Goal: Transaction & Acquisition: Purchase product/service

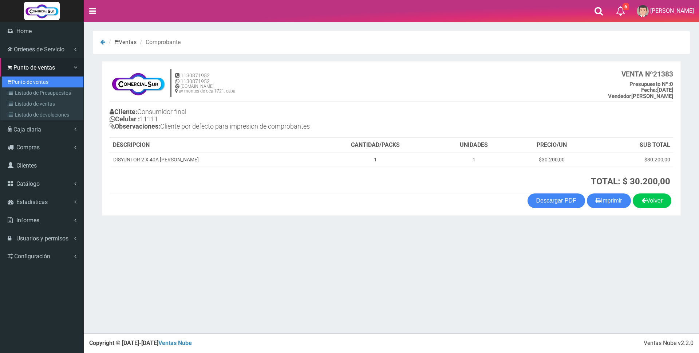
click at [30, 78] on link "Punto de ventas" at bounding box center [42, 81] width 81 height 11
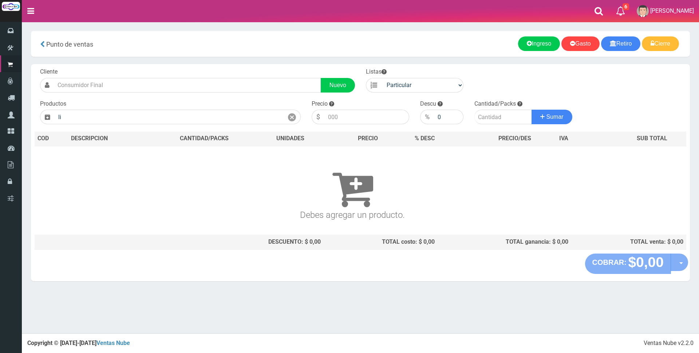
type input "l"
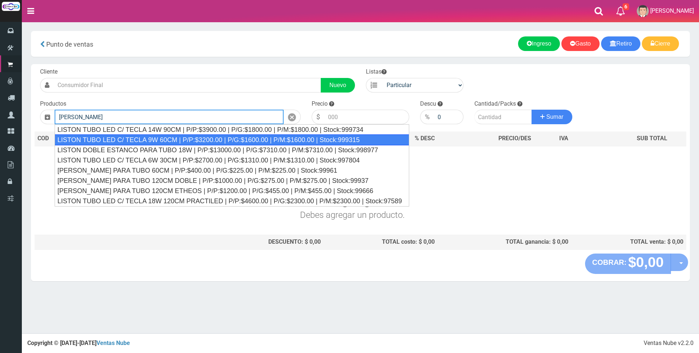
click at [207, 138] on div "LISTON TUBO LED C/ TECLA 9W 60CM | P/P:$3200.00 | P/G:$1600.00 | P/M:$1600.00 |…" at bounding box center [232, 139] width 355 height 11
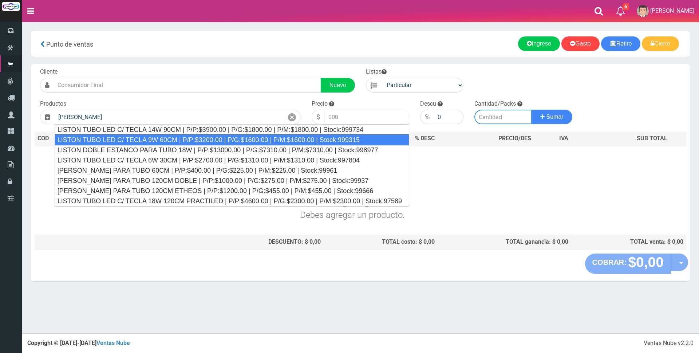
type input "LISTON TUBO LED C/ TECLA 9W 60CM | P/P:$3200.00 | P/G:$1600.00 | P/M:$1600.00 |…"
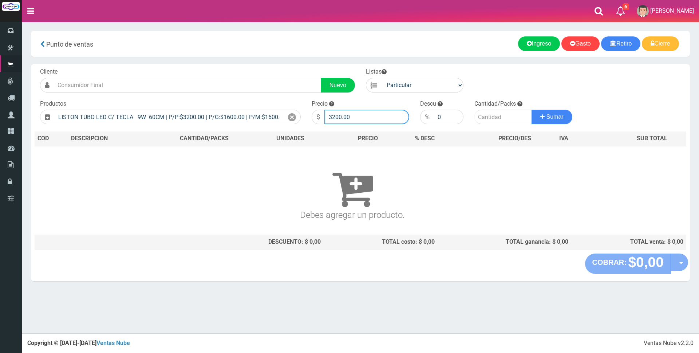
drag, startPoint x: 372, startPoint y: 122, endPoint x: 256, endPoint y: 105, distance: 117.3
click at [256, 68] on form "Cliente Nuevo Listas Particular Gremio Mayoristas" at bounding box center [361, 68] width 652 height 0
type input "9000"
type input "1"
click at [531, 110] on button "Sumar" at bounding box center [551, 117] width 41 height 15
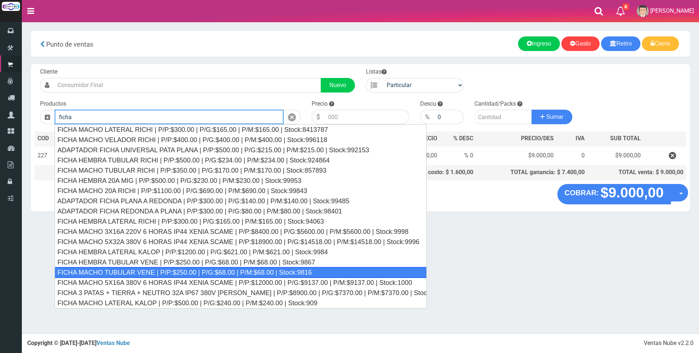
click at [167, 268] on div "FICHA MACHO TUBULAR VENE | P/P:$250.00 | P/G:$68.00 | P/M:$68.00 | Stock:9816" at bounding box center [241, 272] width 372 height 11
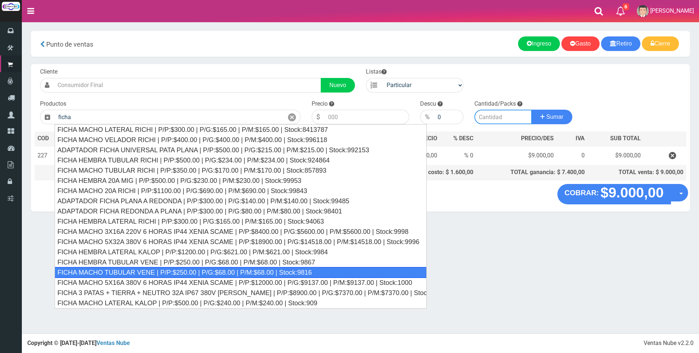
type input "FICHA MACHO TUBULAR VENE | P/P:$250.00 | P/G:$68.00 | P/M:$68.00 | Stock:9816"
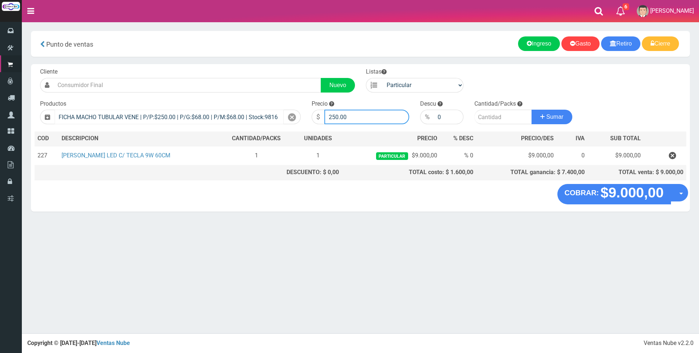
drag, startPoint x: 361, startPoint y: 115, endPoint x: 218, endPoint y: 115, distance: 142.7
click at [214, 68] on form "Cliente Nuevo Listas Particular Gremio Mayoristas" at bounding box center [361, 68] width 652 height 0
type input "2500"
type input "1"
click at [531, 110] on button "Sumar" at bounding box center [551, 117] width 41 height 15
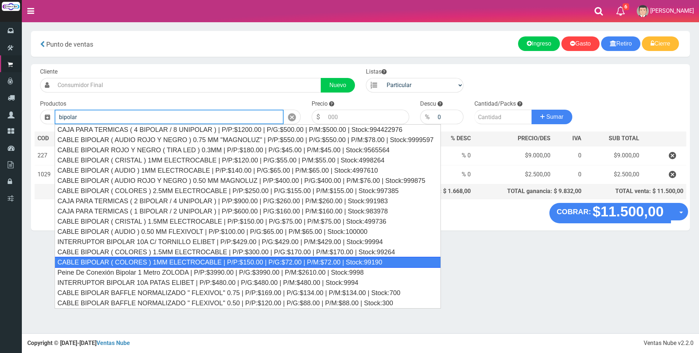
click at [209, 257] on div "CABLE BIPOLAR ( COLORES ) 1MM ELECTROCABLE | P/P:$150.00 | P/G:$72.00 | P/M:$72…" at bounding box center [248, 262] width 386 height 11
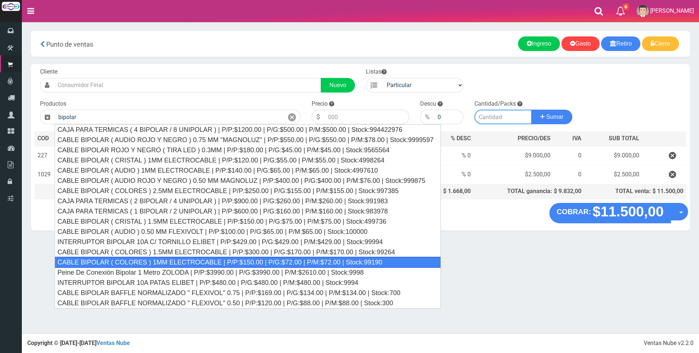
type input "CABLE BIPOLAR ( COLORES ) 1MM ELECTROCABLE | P/P:$150.00 | P/G:$72.00 | P/M:$72…"
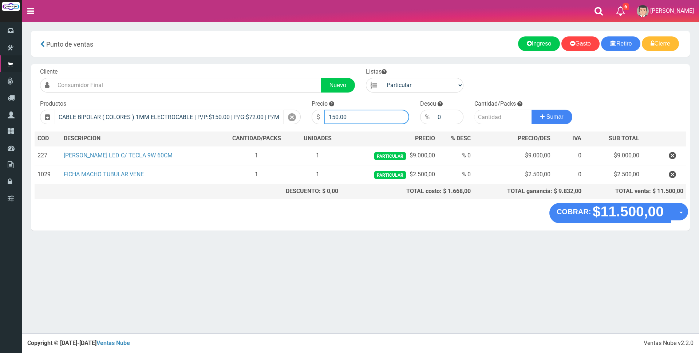
drag, startPoint x: 360, startPoint y: 115, endPoint x: 222, endPoint y: 114, distance: 138.7
click at [224, 68] on form "Cliente Nuevo Listas Particular Gremio Mayoristas" at bounding box center [361, 68] width 652 height 0
type input "950"
click at [531, 110] on button "Sumar" at bounding box center [551, 117] width 41 height 15
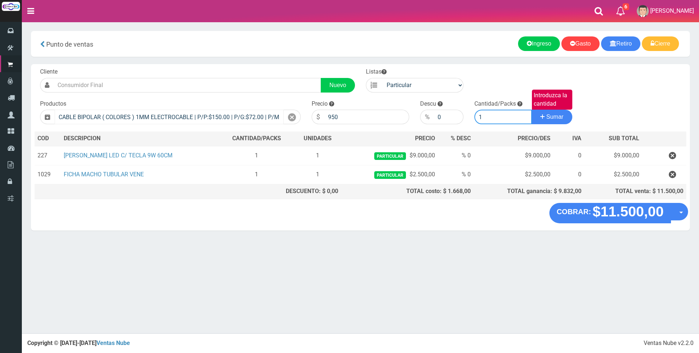
type input "1"
click at [531, 110] on button "Sumar" at bounding box center [551, 117] width 41 height 15
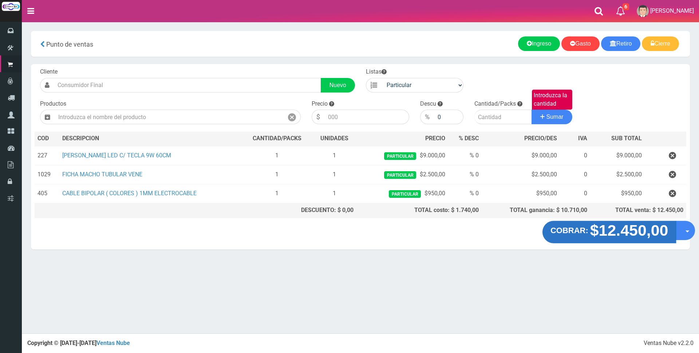
click at [618, 233] on strong "$12.450,00" at bounding box center [629, 230] width 78 height 17
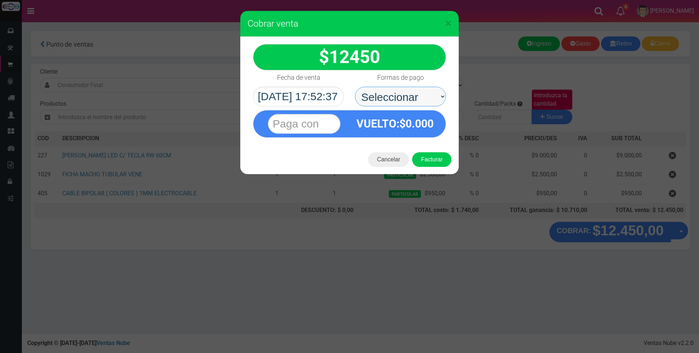
click at [411, 88] on select "Seleccionar Efectivo Tarjeta de Crédito Depósito Débito" at bounding box center [400, 97] width 91 height 20
select select "Efectivo"
click at [355, 87] on select "Seleccionar Efectivo Tarjeta de Crédito Depósito Débito" at bounding box center [400, 97] width 91 height 20
click at [375, 61] on span "12450" at bounding box center [354, 57] width 51 height 21
click at [285, 137] on div at bounding box center [304, 123] width 91 height 27
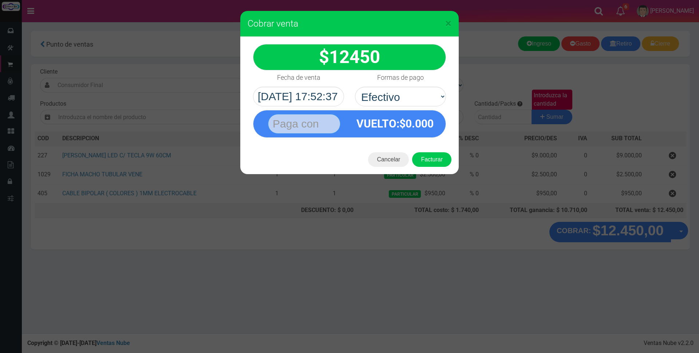
click at [288, 127] on input "text" at bounding box center [304, 124] width 72 height 20
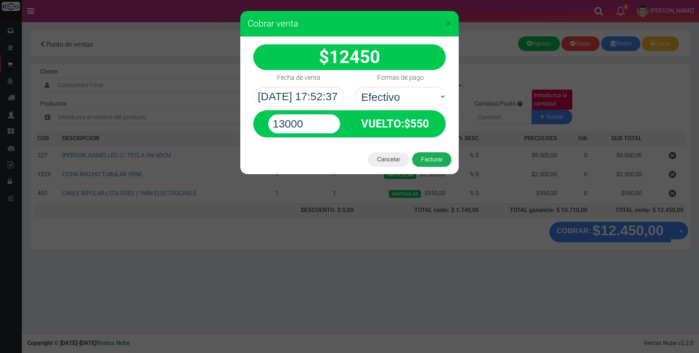
type input "13000"
click at [434, 157] on button "Facturar" at bounding box center [431, 159] width 39 height 15
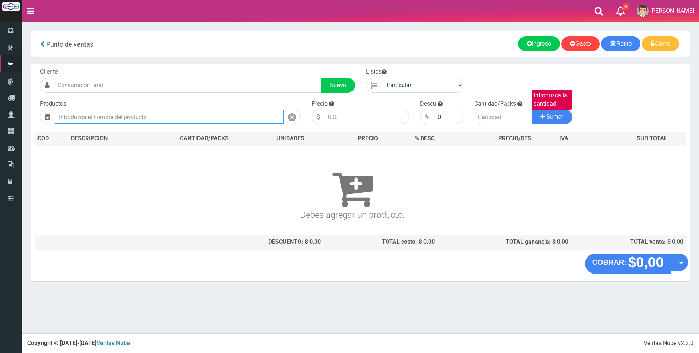
click at [114, 114] on input "text" at bounding box center [169, 117] width 229 height 15
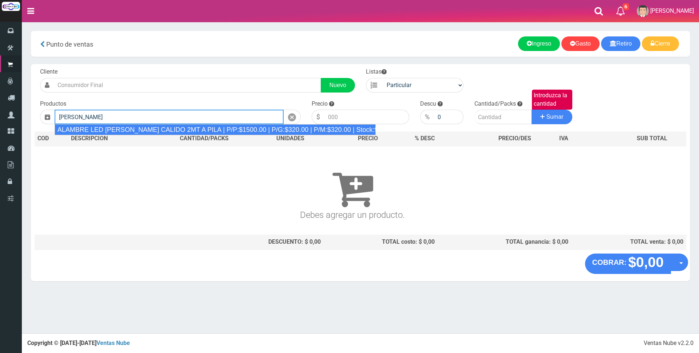
click at [277, 131] on div "ALAMBRE LED ESTRELLA CALIDO 2MT A PILA | P/P:$1500.00 | P/G:$320.00 | P/M:$320.…" at bounding box center [215, 129] width 321 height 11
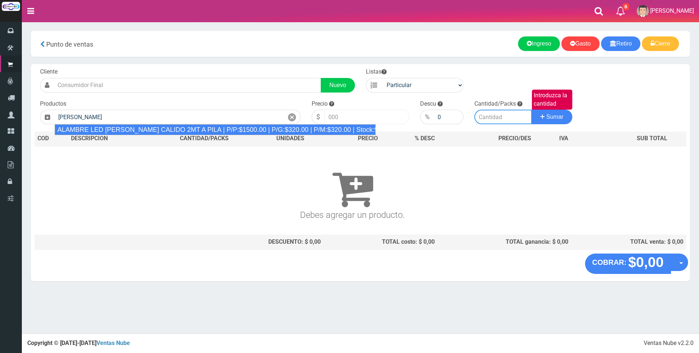
type input "ALAMBRE LED ESTRELLA CALIDO 2MT A PILA | P/P:$1500.00 | P/G:$320.00 | P/M:$320.…"
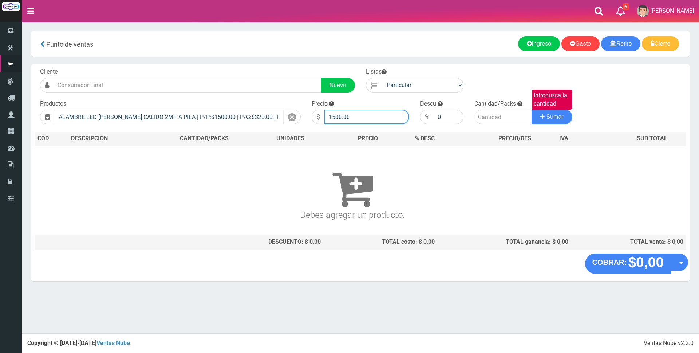
drag, startPoint x: 362, startPoint y: 113, endPoint x: 282, endPoint y: 112, distance: 80.1
click at [282, 68] on form "Cliente Nuevo Listas Particular Gremio Mayoristas" at bounding box center [361, 68] width 652 height 0
type input "4000"
type input "1"
click at [531, 110] on button "Sumar" at bounding box center [551, 117] width 41 height 15
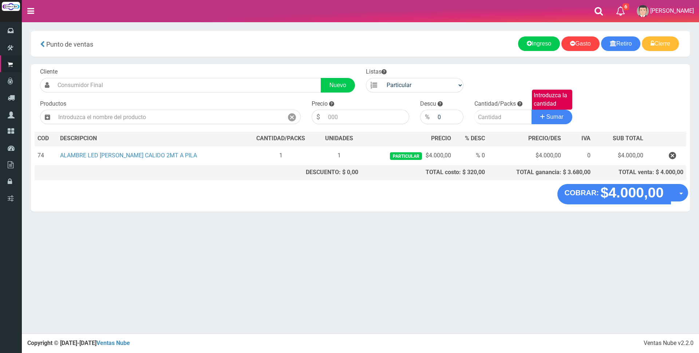
click at [645, 204] on div "COBRAR: $4.000,00 Opciones Hacer Devolucion Crear presupuesto" at bounding box center [360, 198] width 659 height 28
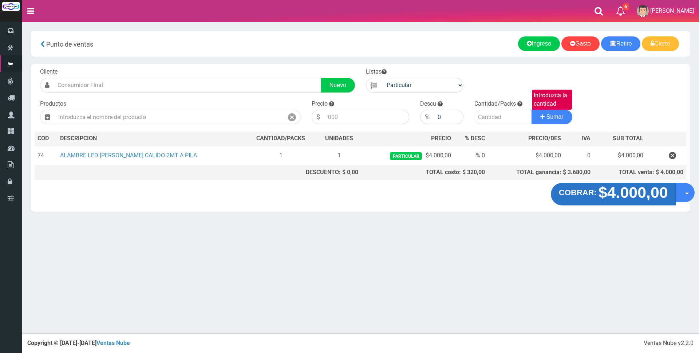
click at [645, 195] on strong "$4.000,00" at bounding box center [633, 192] width 70 height 17
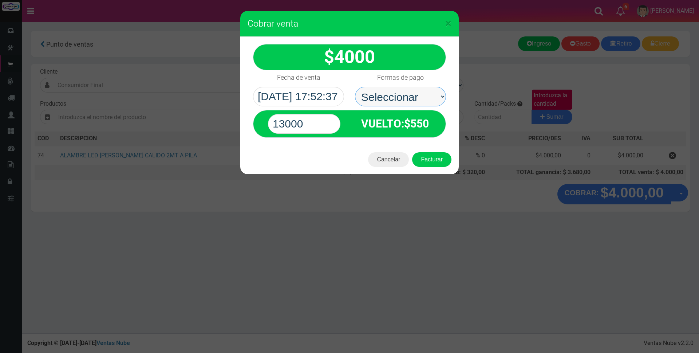
click at [390, 93] on select "Seleccionar Efectivo Tarjeta de Crédito Depósito Débito" at bounding box center [400, 97] width 91 height 20
click at [355, 87] on select "Seleccionar Efectivo Tarjeta de Crédito Depósito Débito" at bounding box center [400, 97] width 91 height 20
click at [414, 71] on label "Formas de pago" at bounding box center [400, 77] width 47 height 15
click at [414, 87] on select "Seleccionar Efectivo Tarjeta de Crédito Depósito Débito" at bounding box center [400, 97] width 91 height 20
click at [400, 96] on select "Seleccionar Efectivo Tarjeta de Crédito Depósito Débito" at bounding box center [400, 97] width 91 height 20
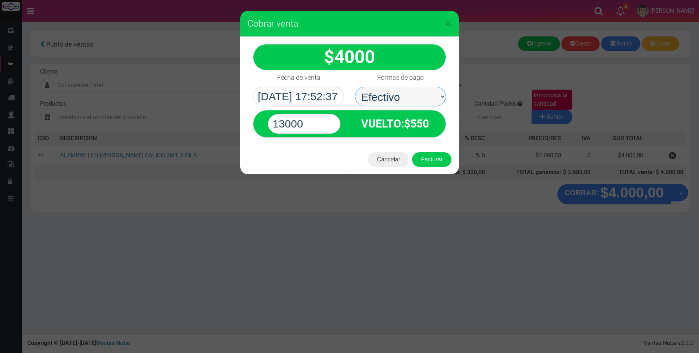
select select "Tarjeta de Crédito"
click at [355, 87] on select "Seleccionar Efectivo Tarjeta de Crédito Depósito Débito" at bounding box center [400, 97] width 91 height 20
drag, startPoint x: 322, startPoint y: 118, endPoint x: 210, endPoint y: 124, distance: 112.3
click at [210, 124] on div "× Cobrar venta 4000" at bounding box center [349, 176] width 699 height 353
type input "4000"
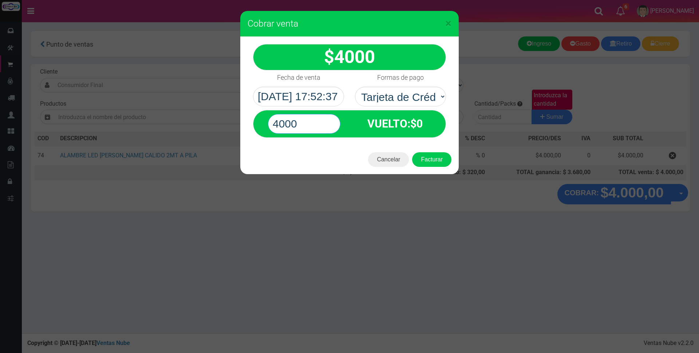
click at [412, 152] on button "Facturar" at bounding box center [431, 159] width 39 height 15
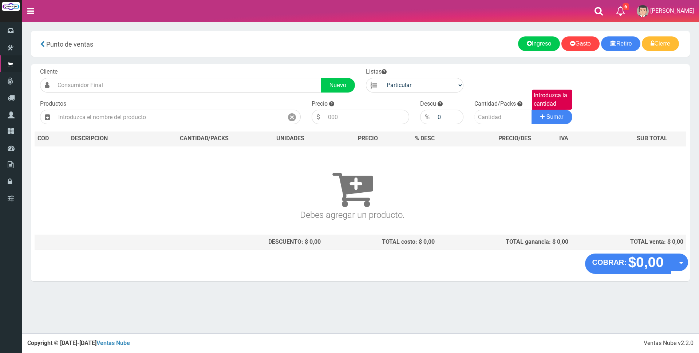
click at [563, 8] on nav "Toggle navigation 6 6 Gaston a Presup. Aceptado OS: 5 El Wed 11 Dec 2019 12:12 …" at bounding box center [360, 11] width 677 height 22
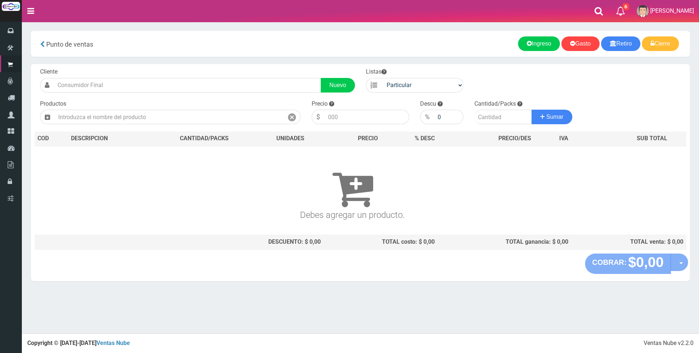
click at [573, 16] on nav "Toggle navigation 6 6 Gaston a Presup. Aceptado OS: 5 El Wed 11 Dec 2019 12:12 …" at bounding box center [360, 11] width 677 height 22
click at [603, 8] on icon at bounding box center [598, 11] width 8 height 9
click at [446, 41] on div "Ingreso Gasto Retiro Cierre" at bounding box center [522, 43] width 313 height 15
